Goal: Task Accomplishment & Management: Manage account settings

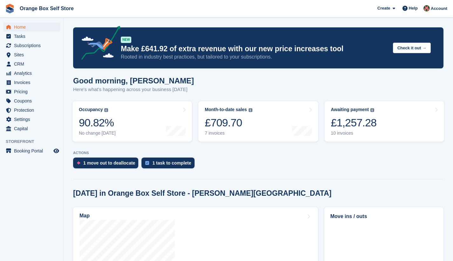
click at [364, 126] on div "£1,257.28" at bounding box center [354, 122] width 46 height 13
click at [374, 125] on div "£1,257.28" at bounding box center [354, 122] width 46 height 13
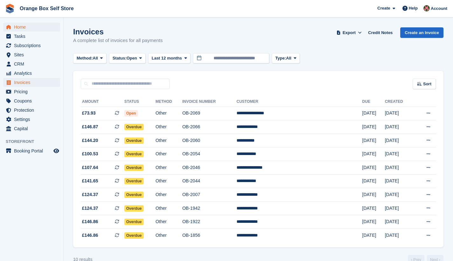
click at [21, 25] on span "Home" at bounding box center [33, 27] width 38 height 9
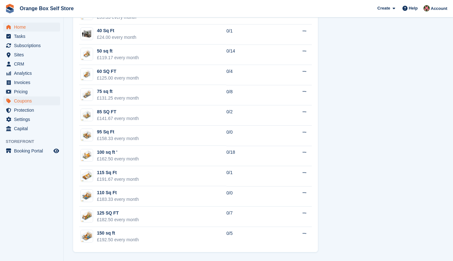
scroll to position [366, 0]
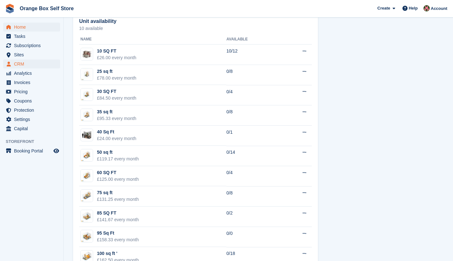
click at [20, 63] on span "CRM" at bounding box center [33, 63] width 38 height 9
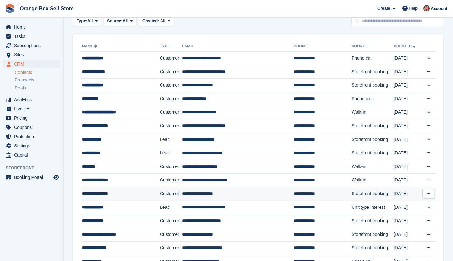
scroll to position [69, 0]
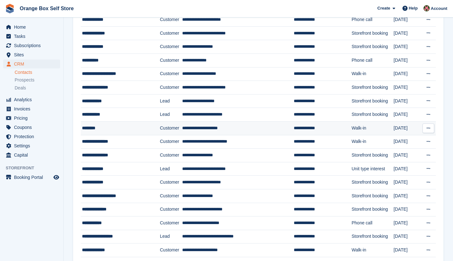
click at [200, 130] on td "**********" at bounding box center [238, 128] width 112 height 14
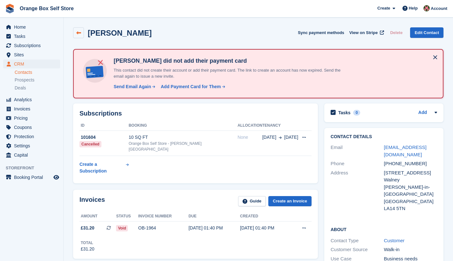
click at [80, 33] on icon at bounding box center [78, 33] width 5 height 5
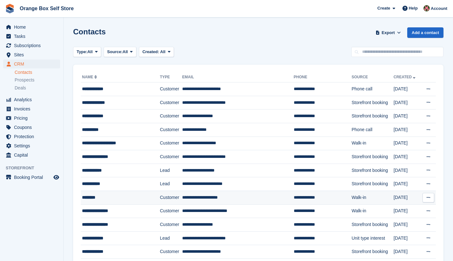
click at [429, 198] on icon at bounding box center [428, 197] width 3 height 4
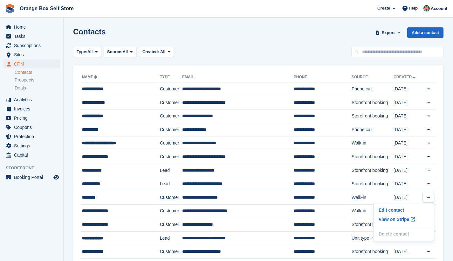
drag, startPoint x: 233, startPoint y: 123, endPoint x: 297, endPoint y: 33, distance: 110.0
click at [275, 37] on div "Contacts Export Export Contacts Export a CSV of all Contacts which match the cu…" at bounding box center [258, 36] width 371 height 18
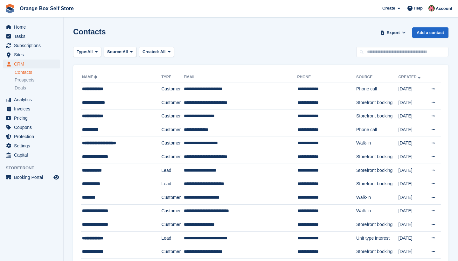
click at [30, 216] on aside "Home Tasks Subscriptions Subscriptions Subscriptions Price increases NEW Price …" at bounding box center [31, 131] width 63 height 229
click at [33, 203] on aside "Home Tasks Subscriptions Subscriptions Subscriptions Price increases NEW Price …" at bounding box center [31, 131] width 63 height 229
